Goal: Find specific page/section: Find specific page/section

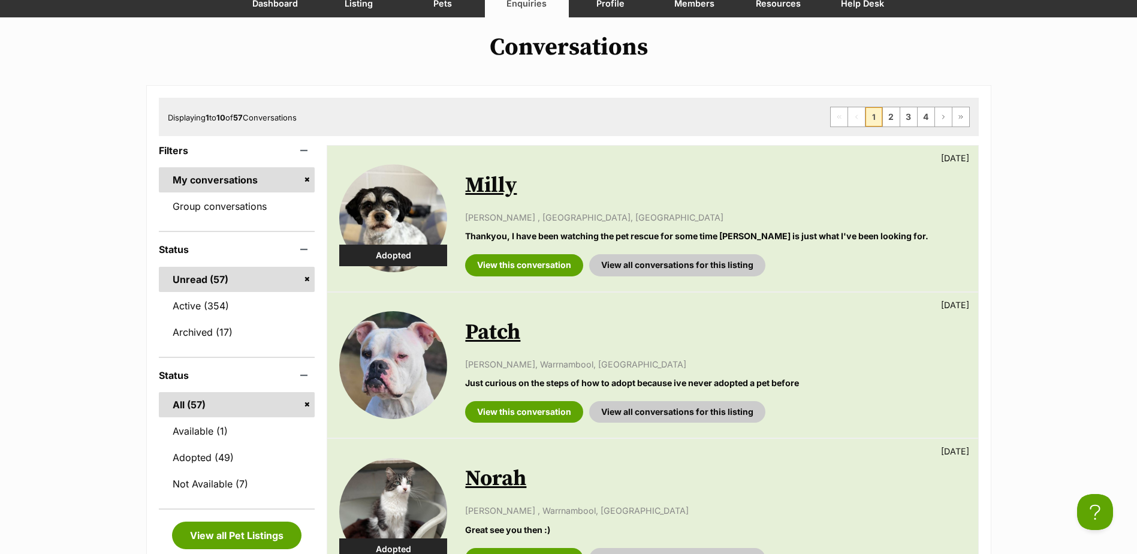
scroll to position [120, 0]
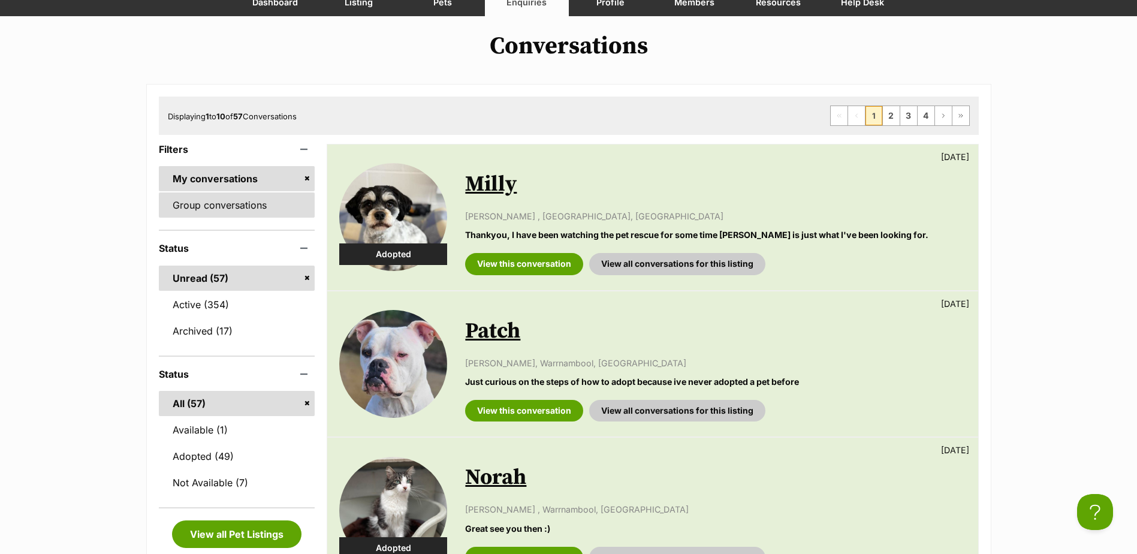
click at [256, 210] on link "Group conversations" at bounding box center [237, 204] width 156 height 25
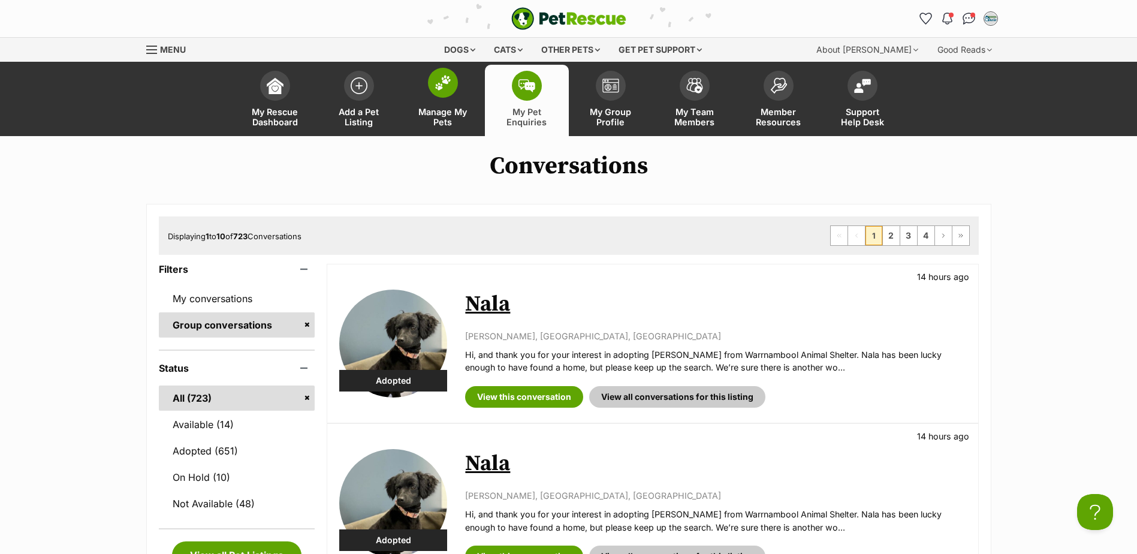
click at [429, 107] on span "Manage My Pets" at bounding box center [443, 117] width 54 height 20
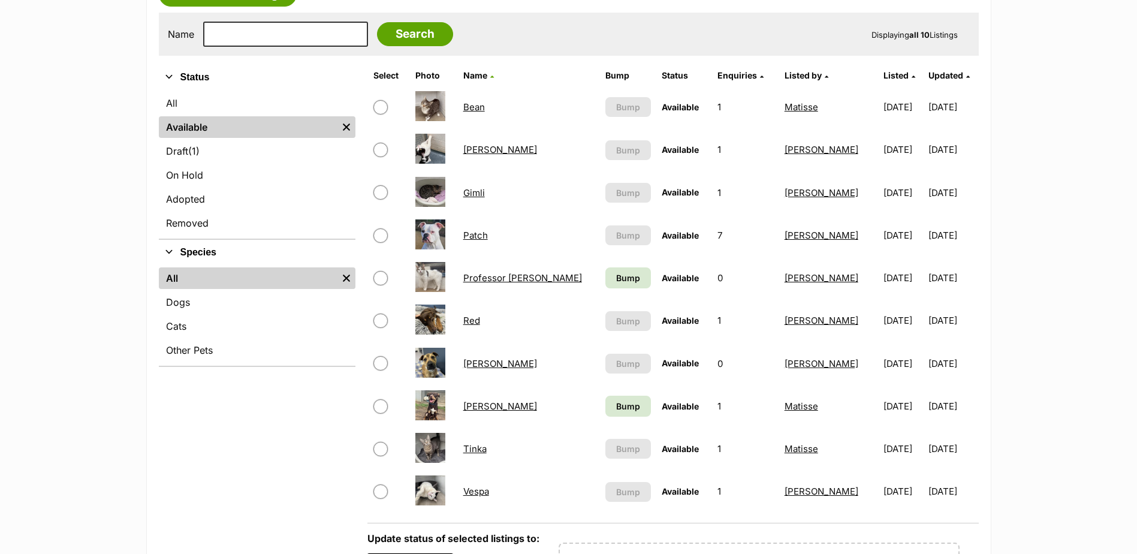
scroll to position [240, 0]
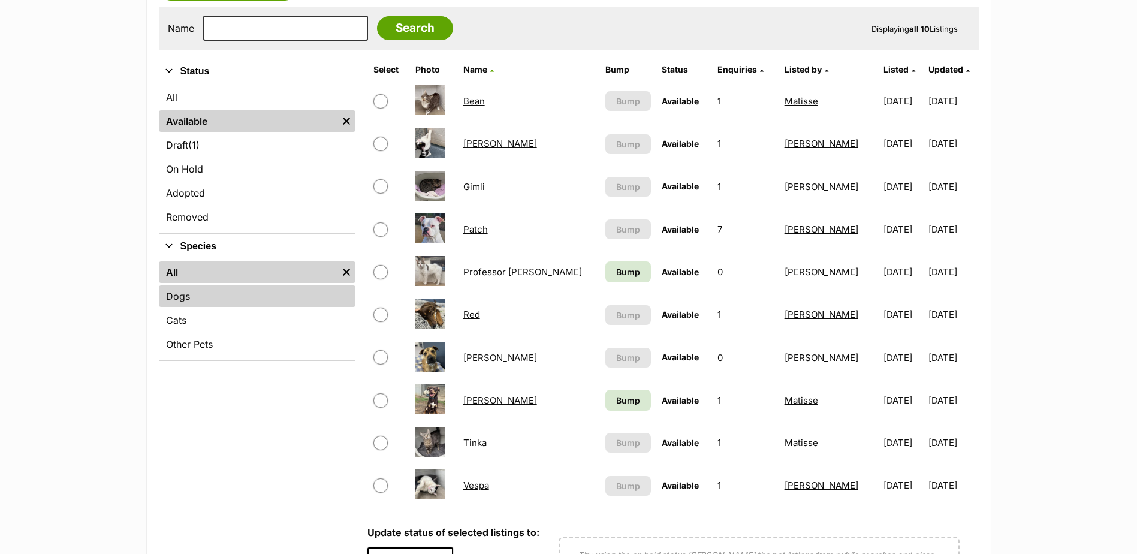
click at [252, 300] on link "Dogs" at bounding box center [257, 296] width 197 height 22
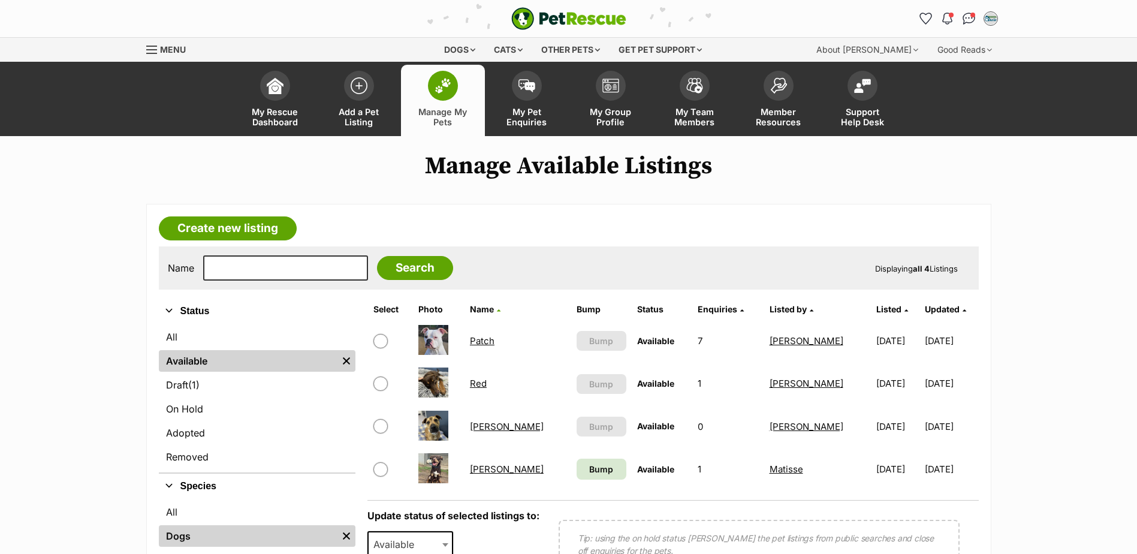
click at [487, 387] on link "Red" at bounding box center [478, 383] width 17 height 11
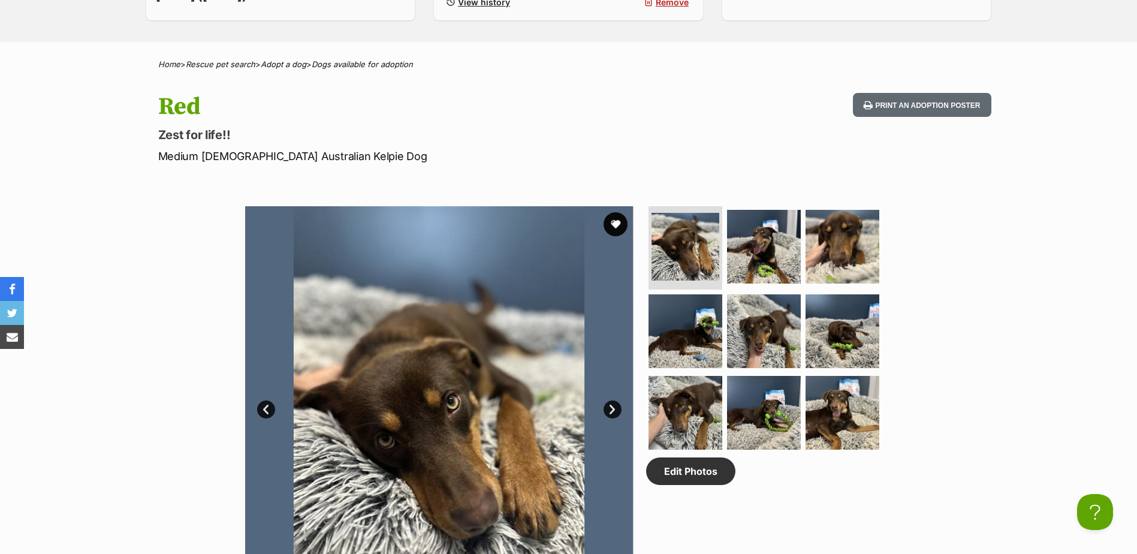
scroll to position [539, 0]
